Goal: Task Accomplishment & Management: Manage account settings

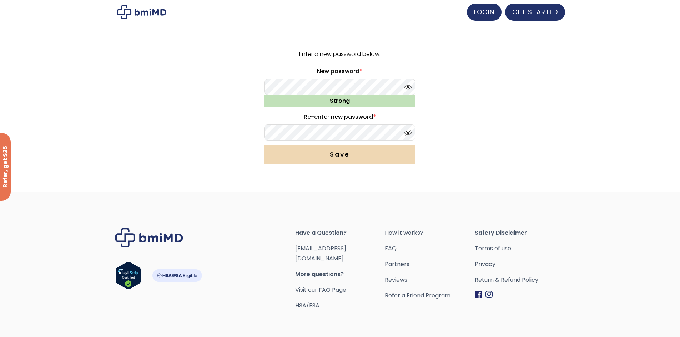
click at [335, 153] on button "Save" at bounding box center [339, 154] width 151 height 19
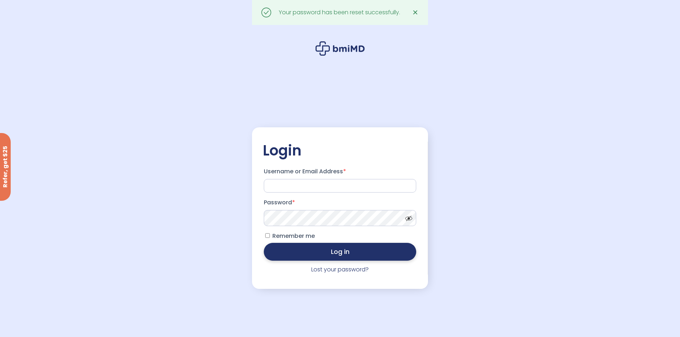
click at [336, 254] on button "Log in" at bounding box center [340, 252] width 152 height 18
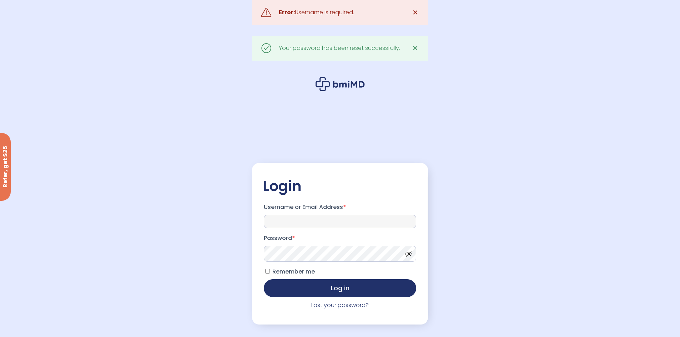
click at [308, 219] on input "Username or Email Address *" at bounding box center [340, 222] width 152 height 14
click at [307, 222] on input "Username or Email Address *" at bounding box center [340, 222] width 152 height 14
type input "**********"
click at [340, 290] on button "Log in" at bounding box center [340, 288] width 152 height 18
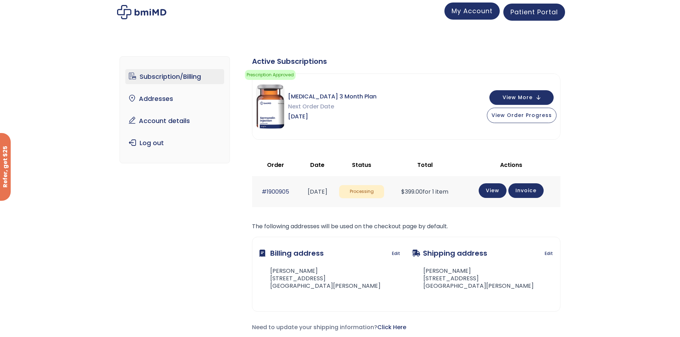
click at [476, 14] on span "My Account" at bounding box center [471, 10] width 41 height 9
click at [518, 13] on span "Patient Portal" at bounding box center [533, 10] width 47 height 9
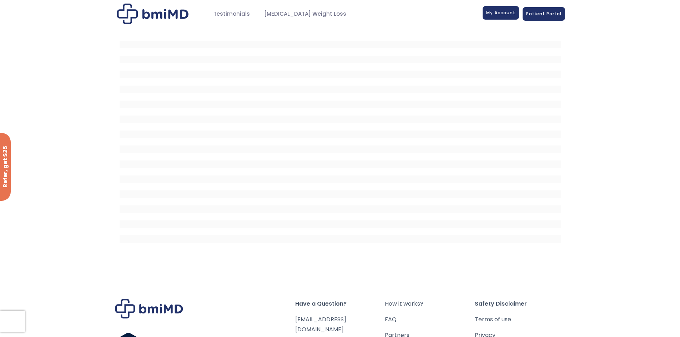
click at [503, 18] on link "My Account" at bounding box center [500, 13] width 36 height 14
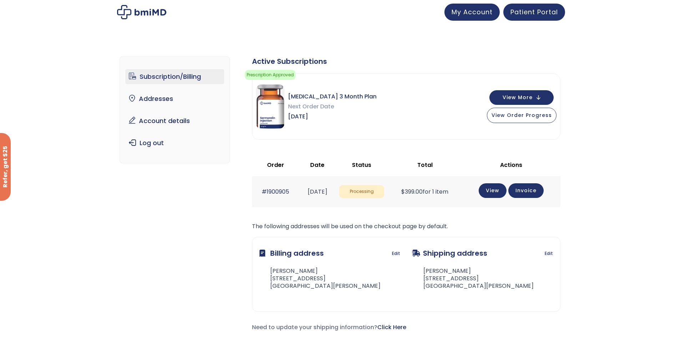
click at [146, 15] on img at bounding box center [141, 12] width 49 height 14
